Goal: Task Accomplishment & Management: Manage account settings

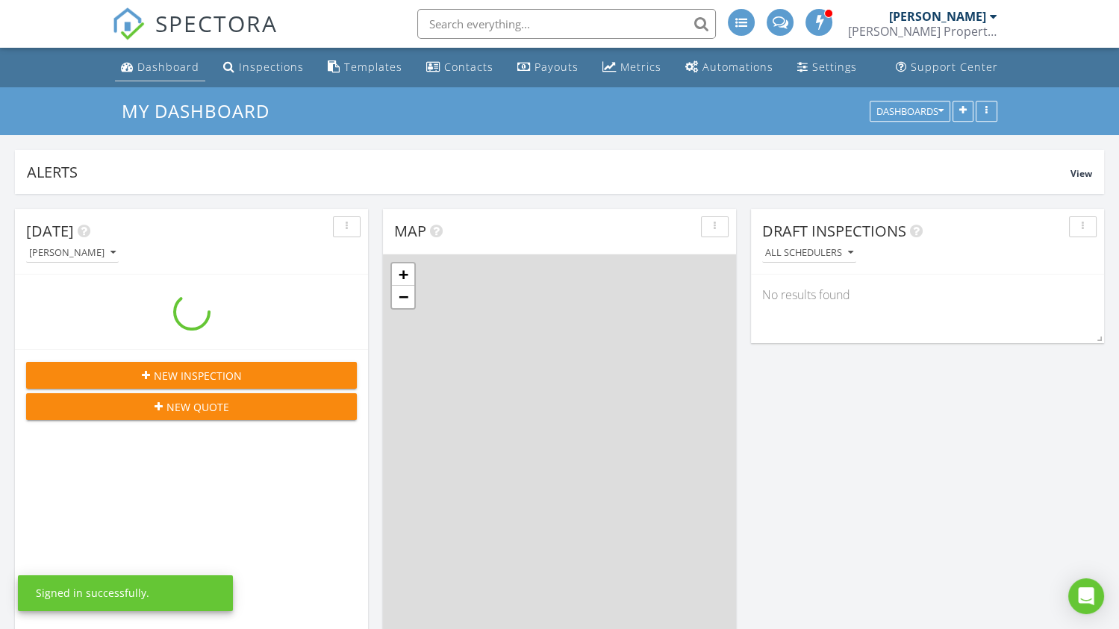
scroll to position [1382, 1141]
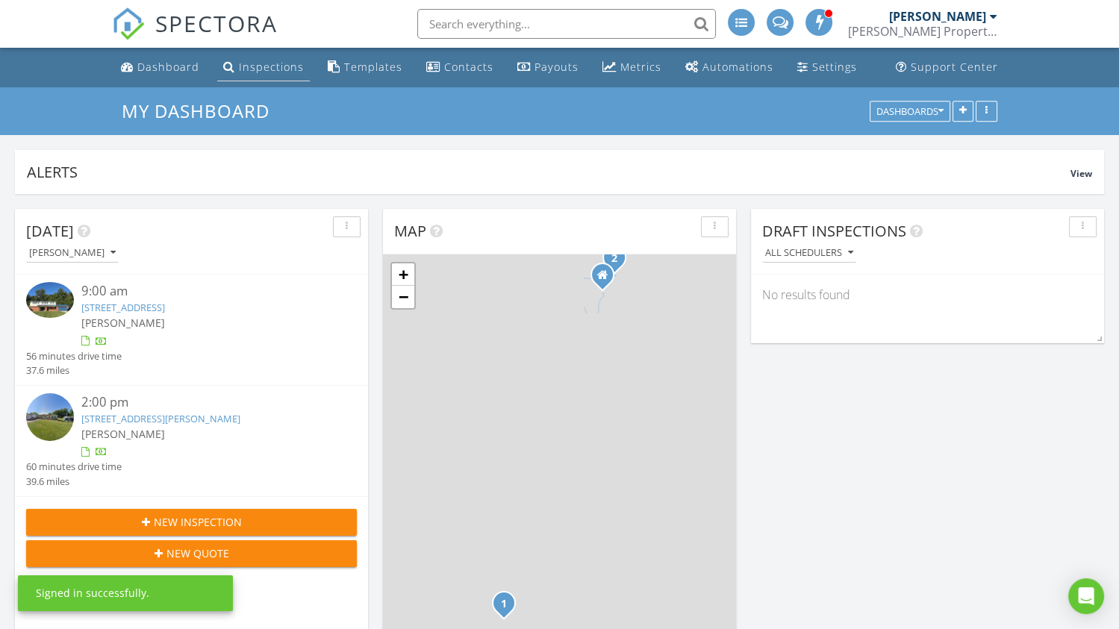
click at [250, 63] on div "Inspections" at bounding box center [271, 67] width 65 height 14
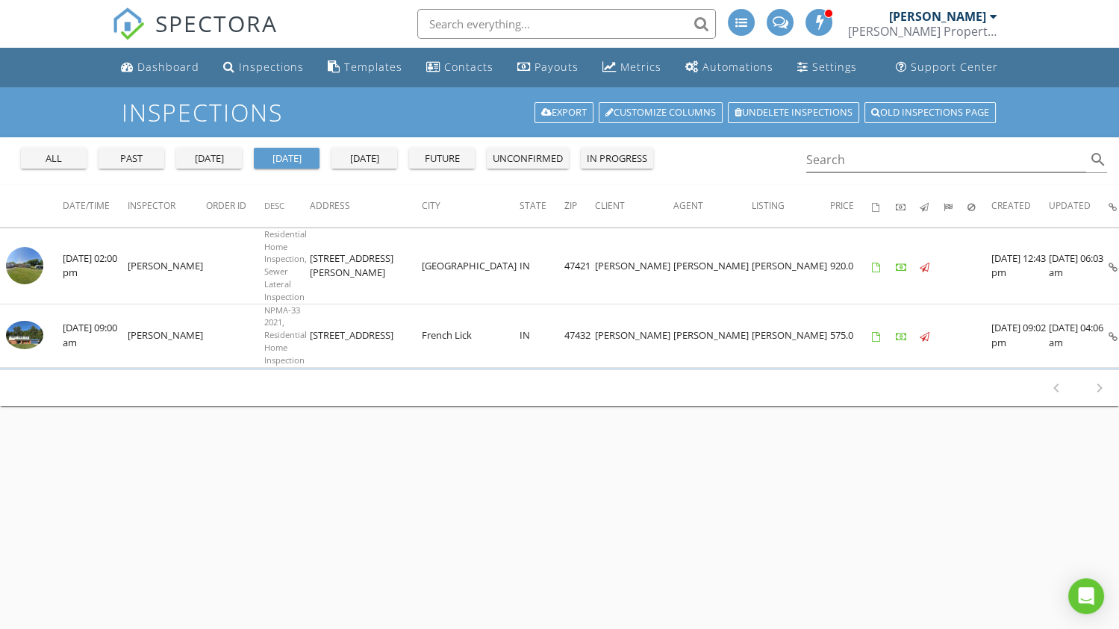
click at [208, 159] on div "yesterday" at bounding box center [209, 159] width 54 height 15
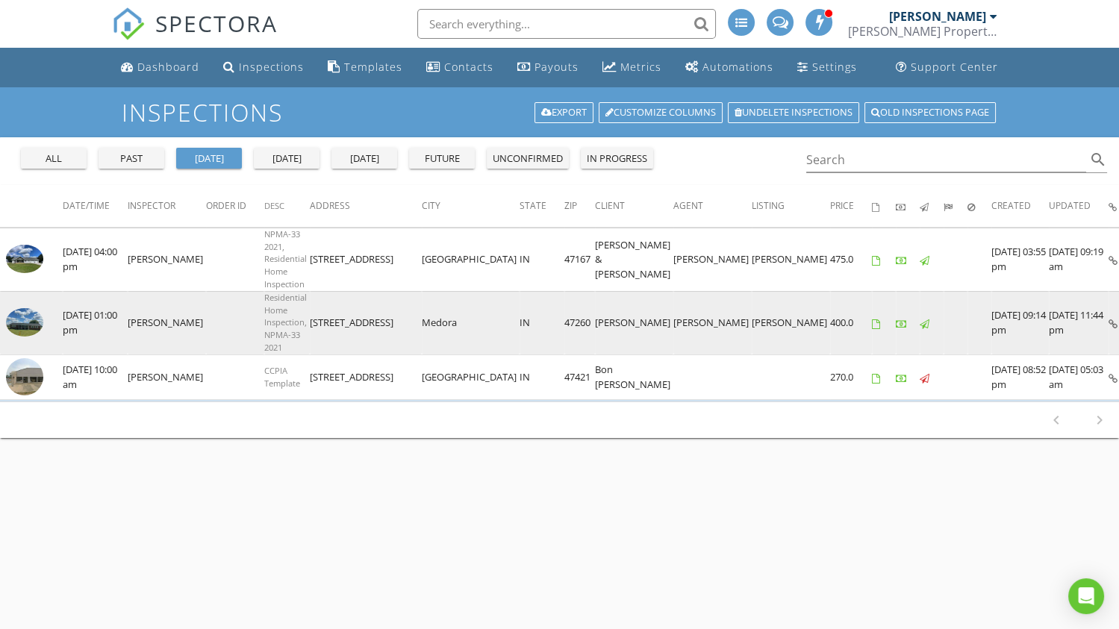
click at [28, 308] on img at bounding box center [24, 322] width 37 height 28
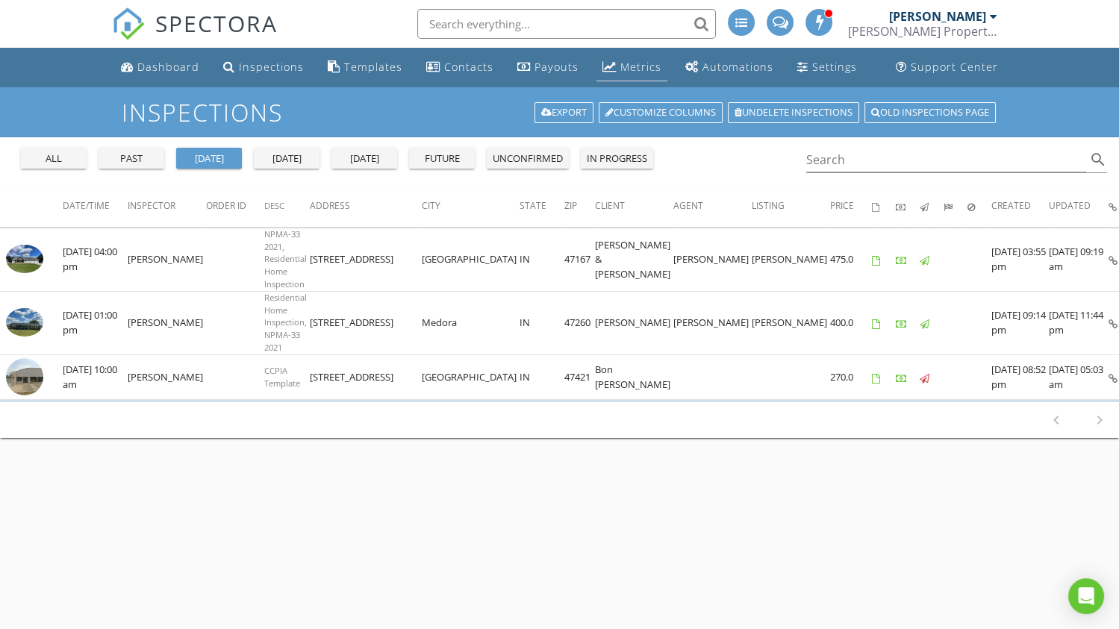
click at [627, 69] on div "Metrics" at bounding box center [640, 67] width 41 height 14
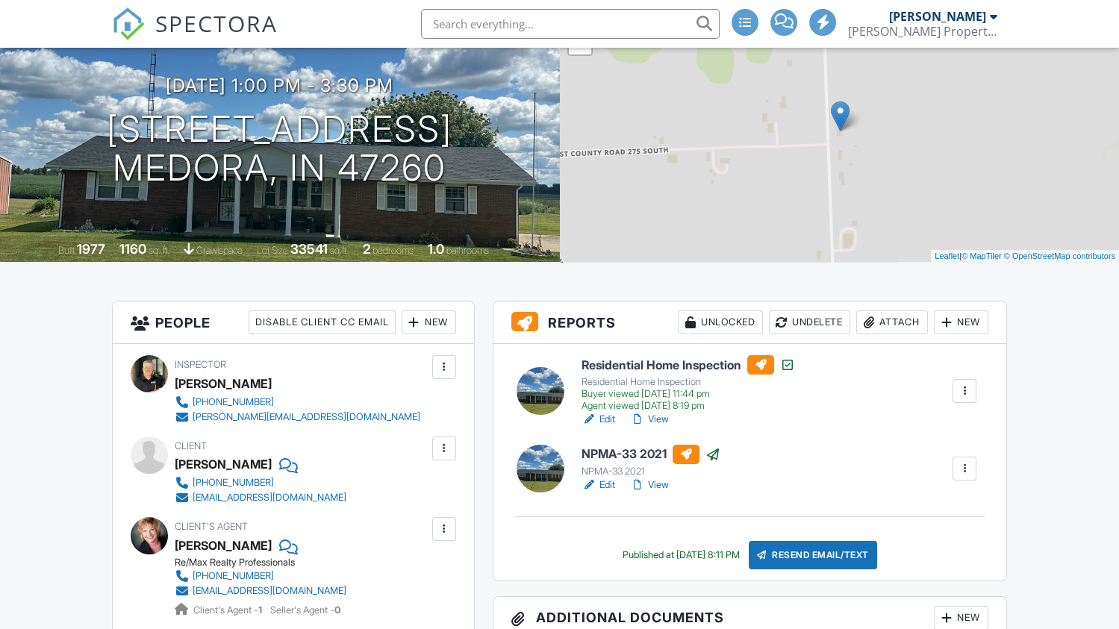
scroll to position [149, 0]
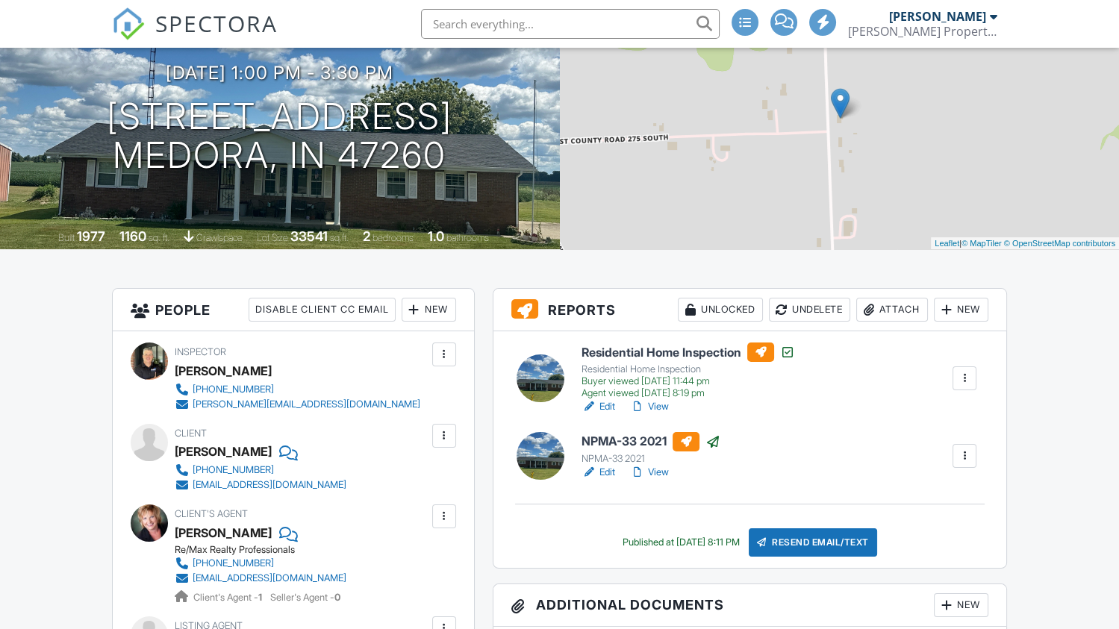
click at [613, 407] on link "Edit" at bounding box center [599, 406] width 34 height 15
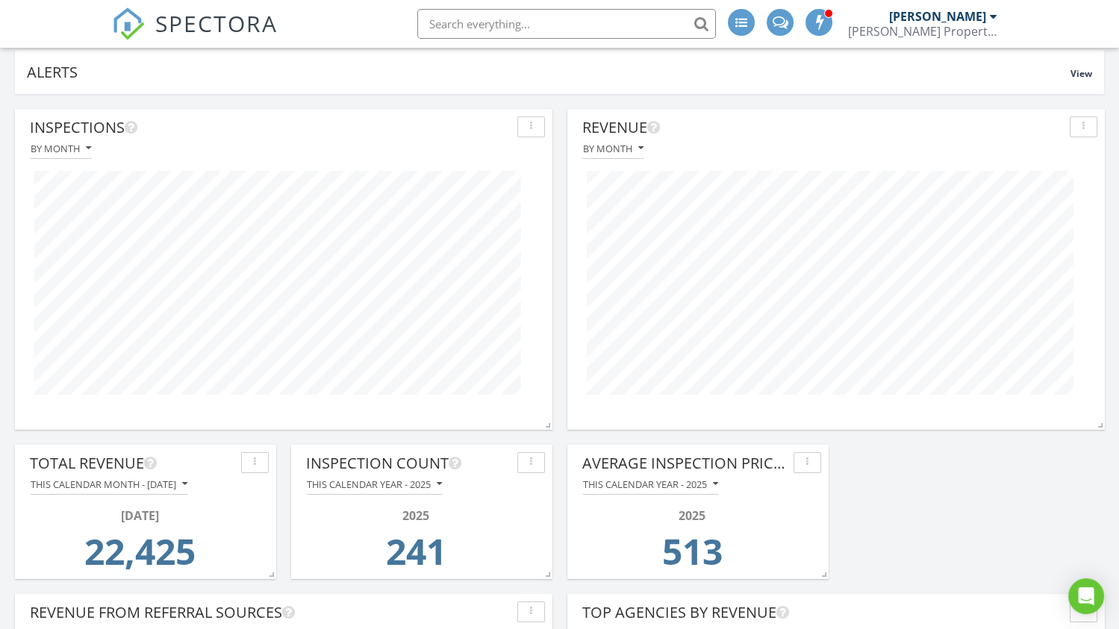
scroll to position [19, 0]
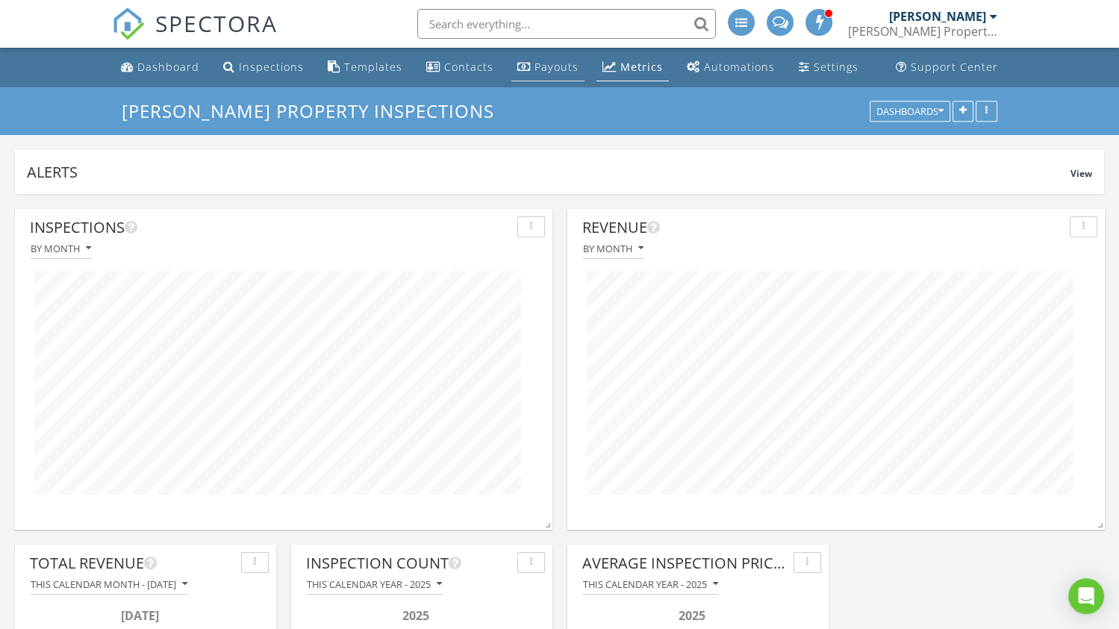
click at [548, 67] on div "Payouts" at bounding box center [556, 67] width 44 height 14
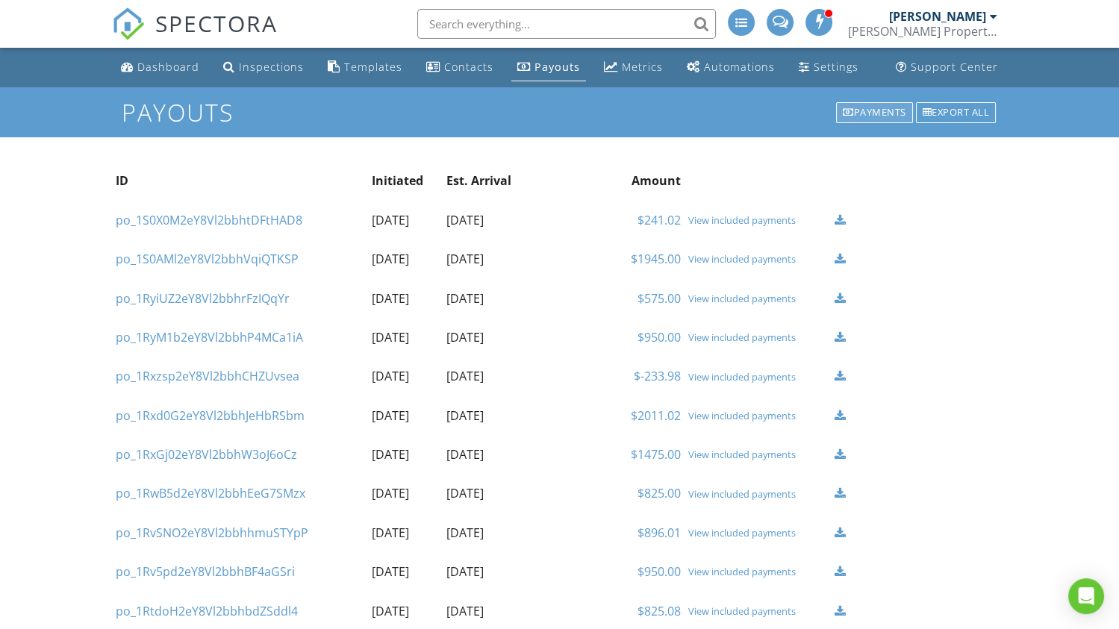
click at [860, 108] on div "Payments" at bounding box center [874, 112] width 77 height 21
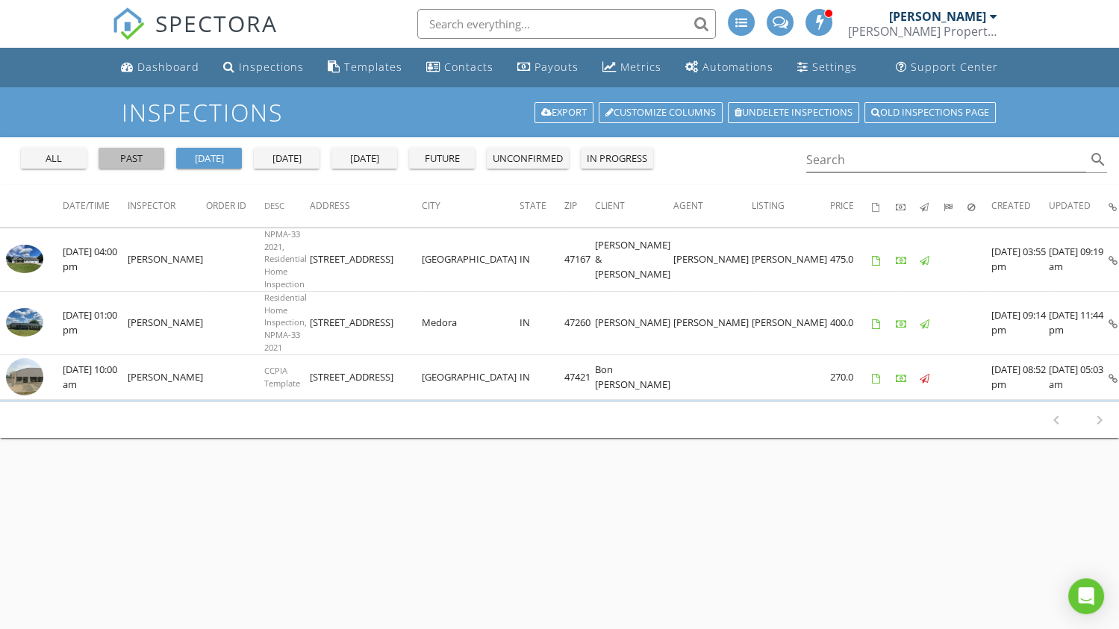
click at [134, 159] on div "past" at bounding box center [132, 159] width 54 height 15
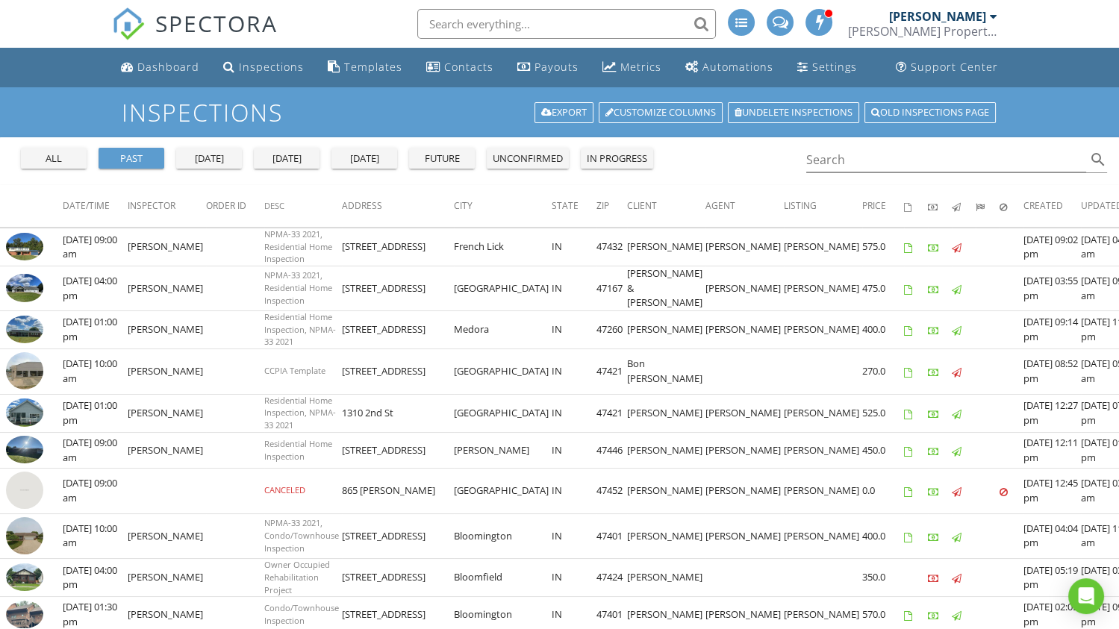
click at [187, 158] on div "yesterday" at bounding box center [209, 159] width 54 height 15
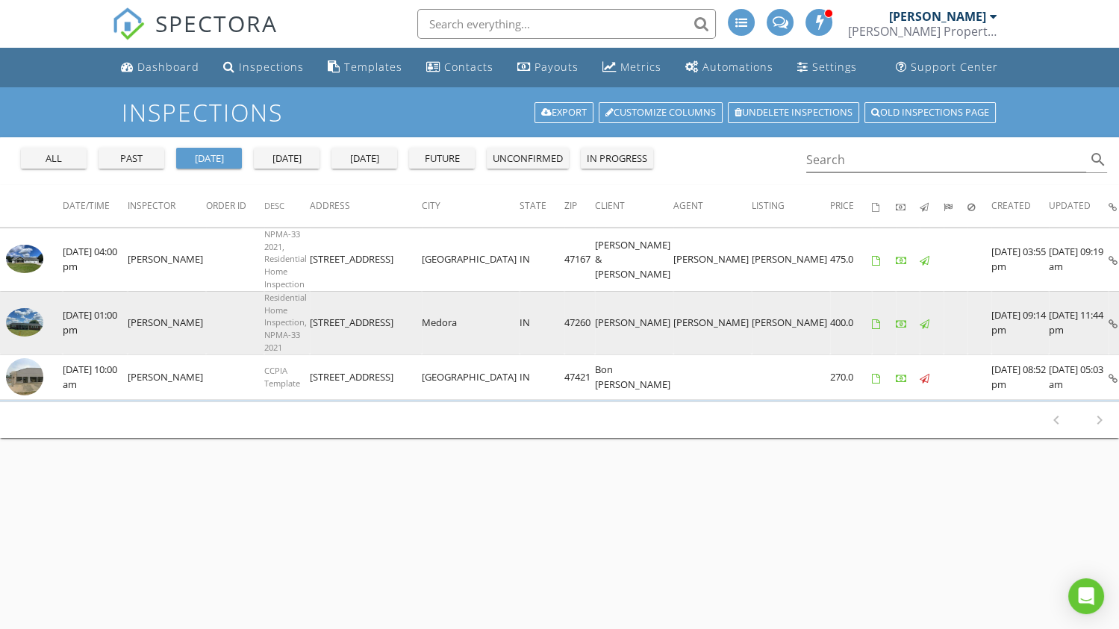
click at [25, 308] on img at bounding box center [24, 322] width 37 height 28
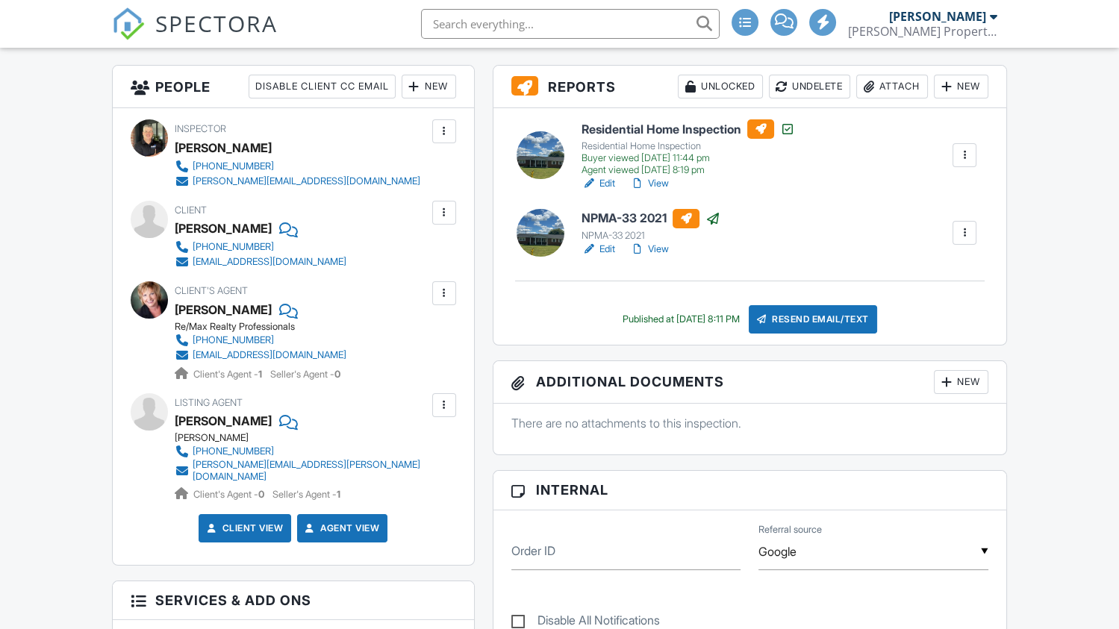
click at [611, 180] on link "Edit" at bounding box center [599, 183] width 34 height 15
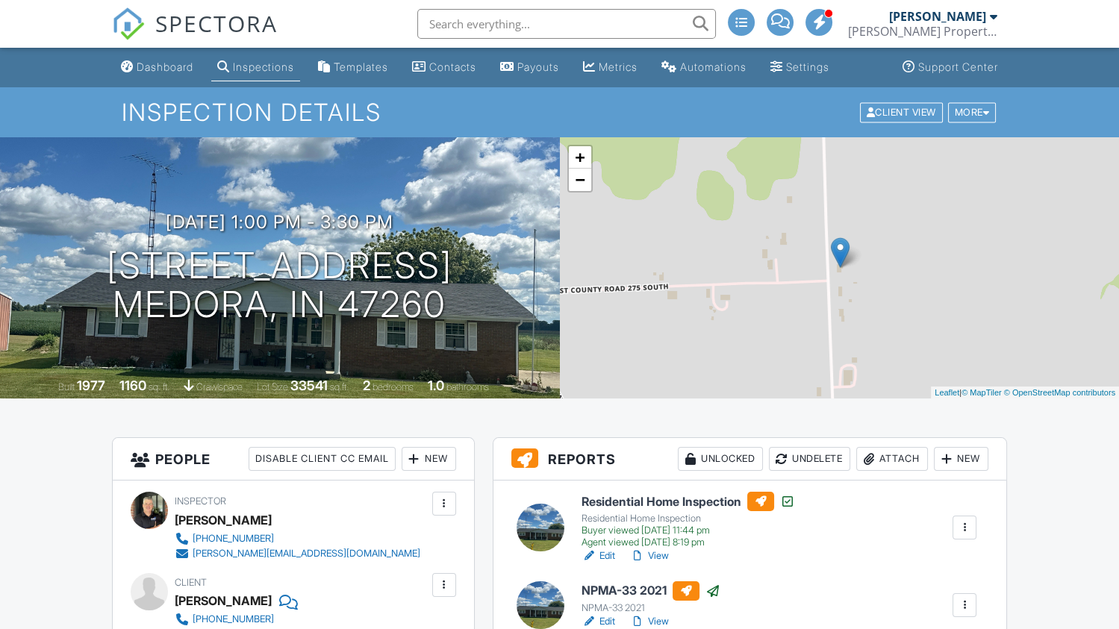
click at [606, 557] on link "Edit" at bounding box center [599, 556] width 34 height 15
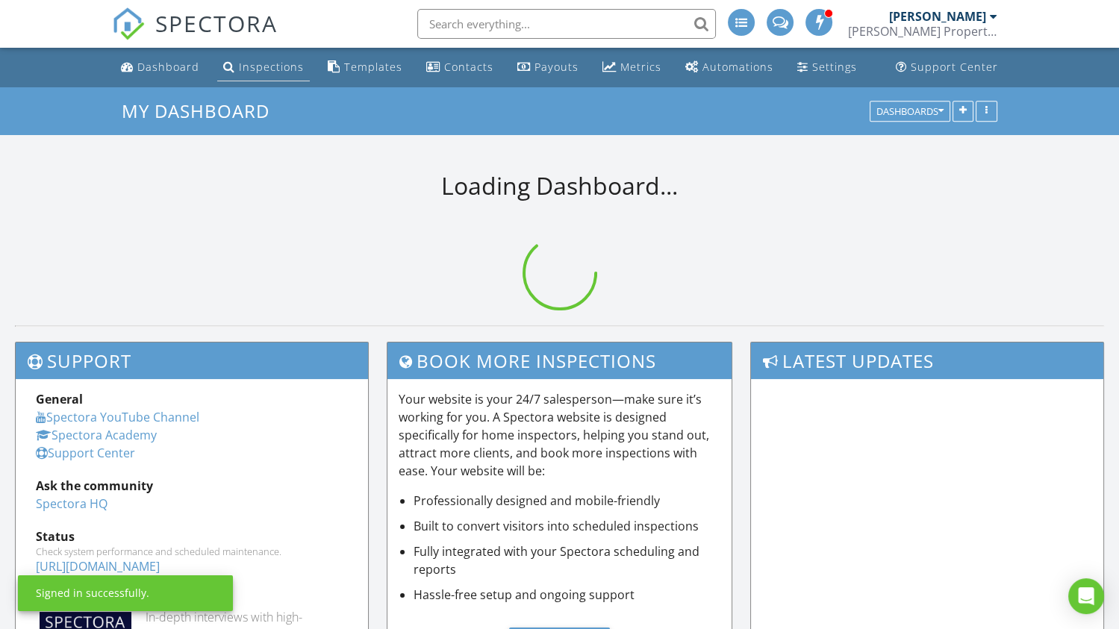
click at [278, 66] on div "Inspections" at bounding box center [271, 67] width 65 height 14
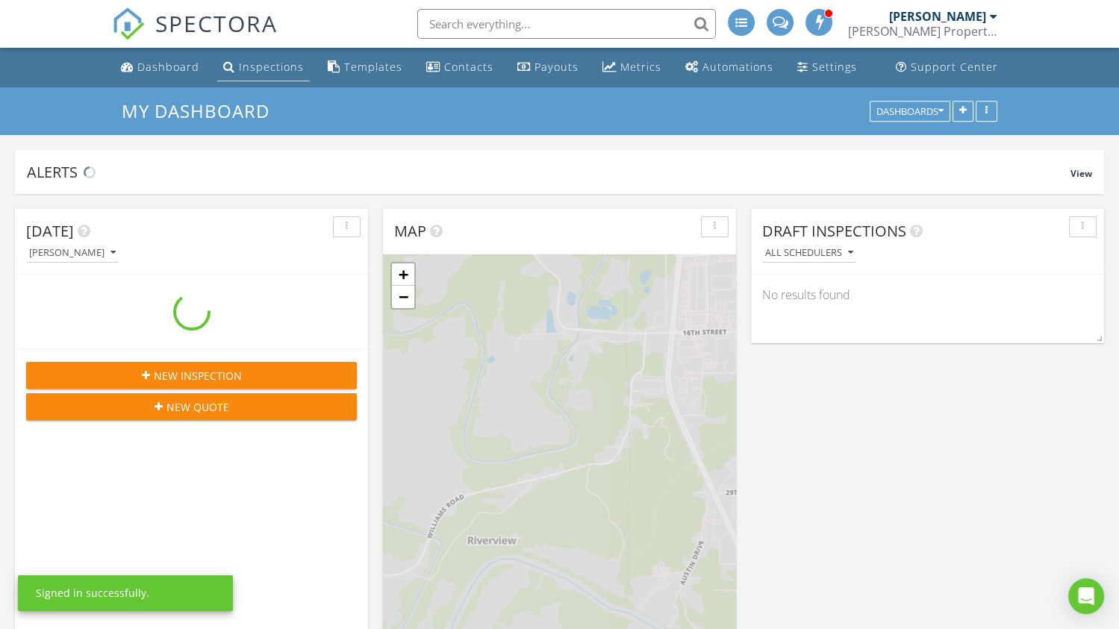
scroll to position [1382, 1141]
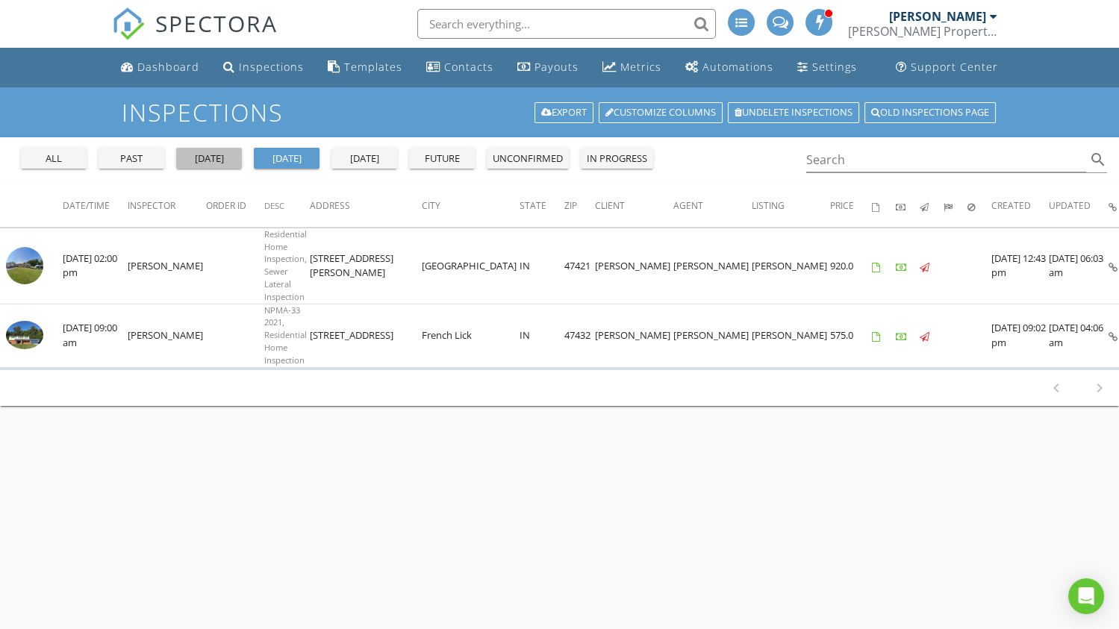
click at [199, 158] on div "[DATE]" at bounding box center [209, 159] width 54 height 15
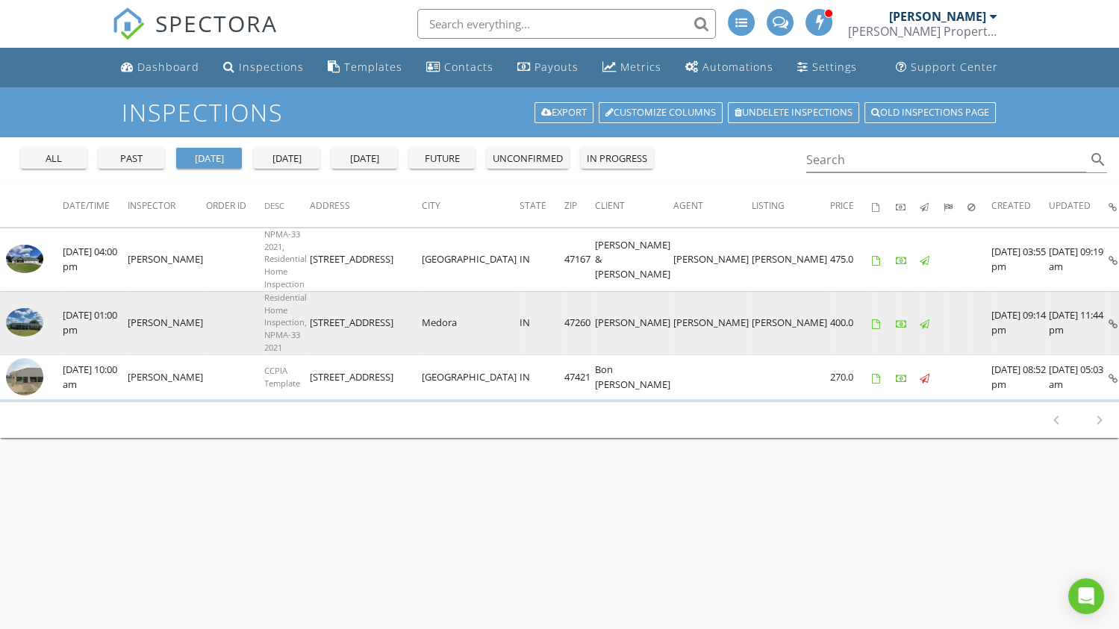
click at [30, 308] on img at bounding box center [24, 322] width 37 height 28
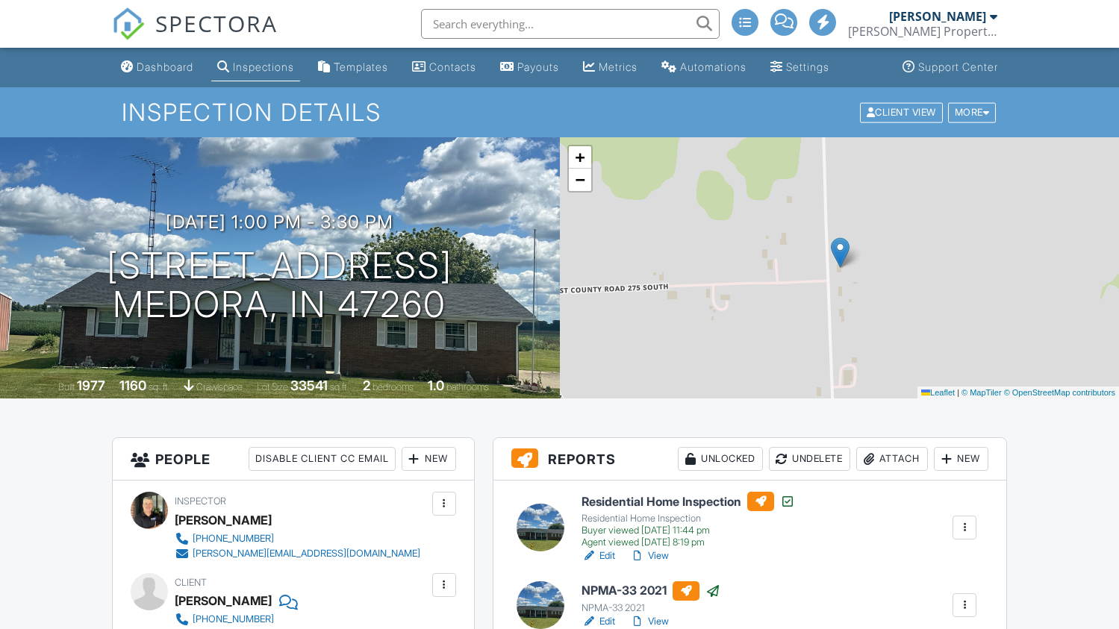
click at [610, 549] on link "Edit" at bounding box center [599, 556] width 34 height 15
